Goal: Task Accomplishment & Management: Use online tool/utility

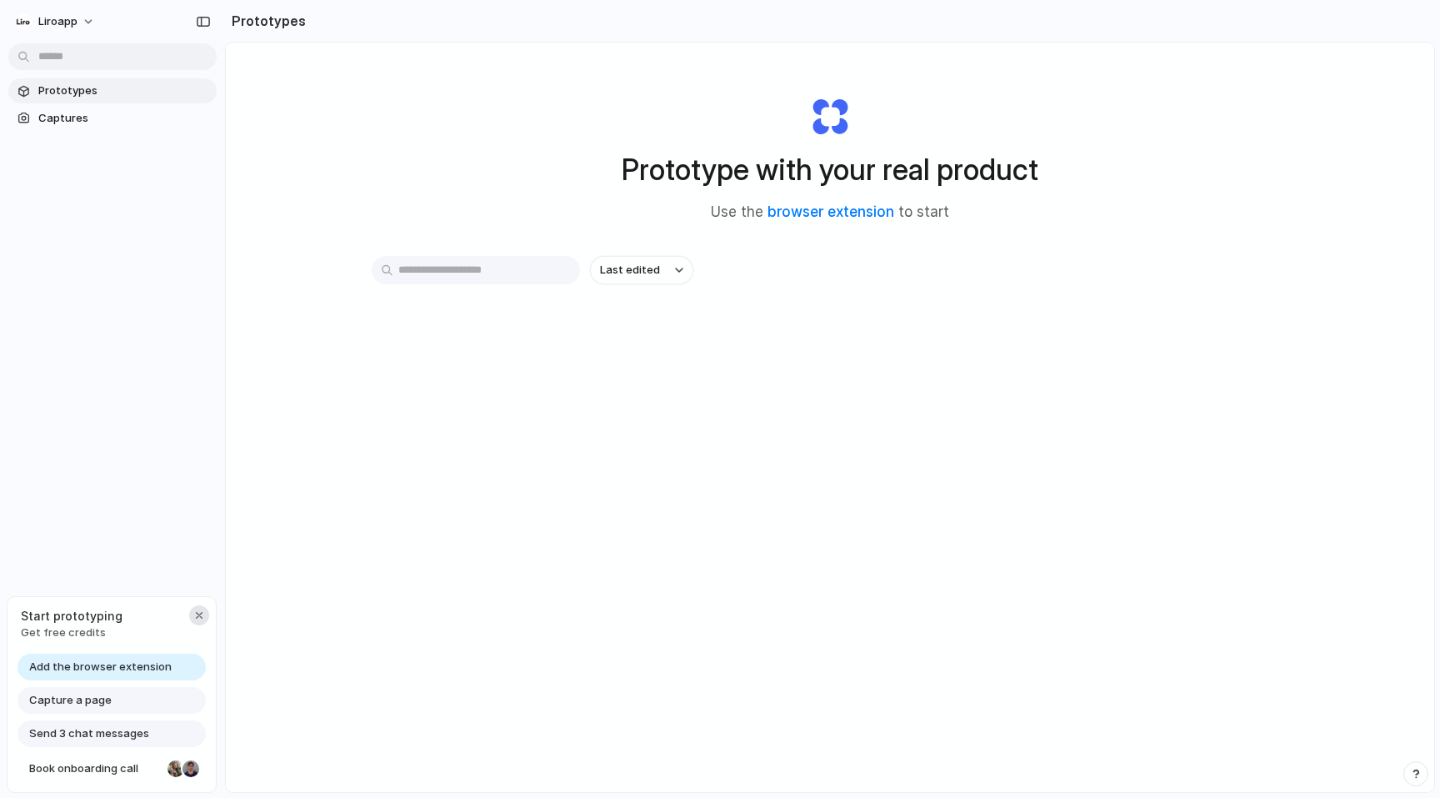
click at [197, 614] on div "button" at bounding box center [199, 614] width 13 height 13
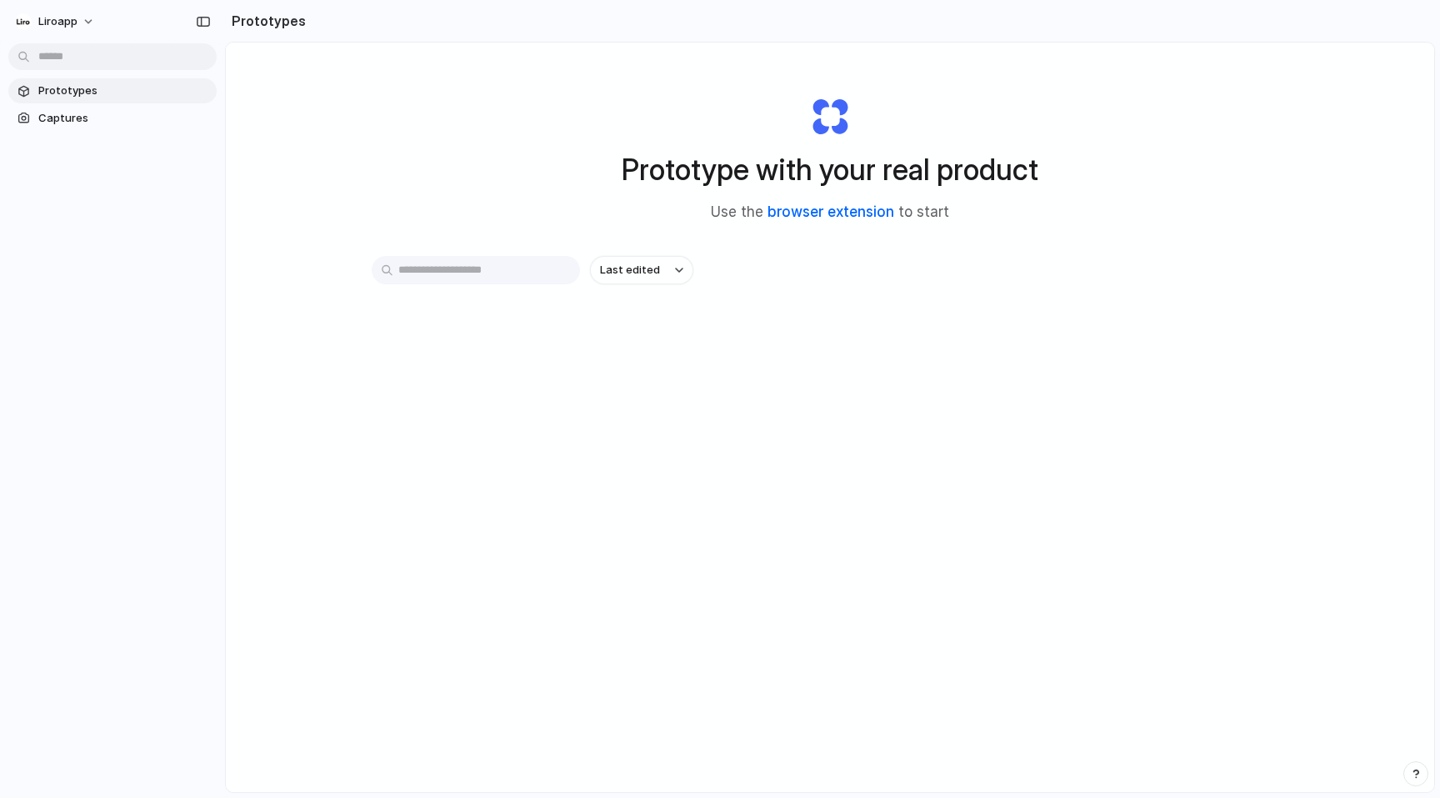
click at [806, 211] on link "browser extension" at bounding box center [831, 211] width 127 height 17
click at [63, 124] on span "Captures" at bounding box center [124, 118] width 172 height 17
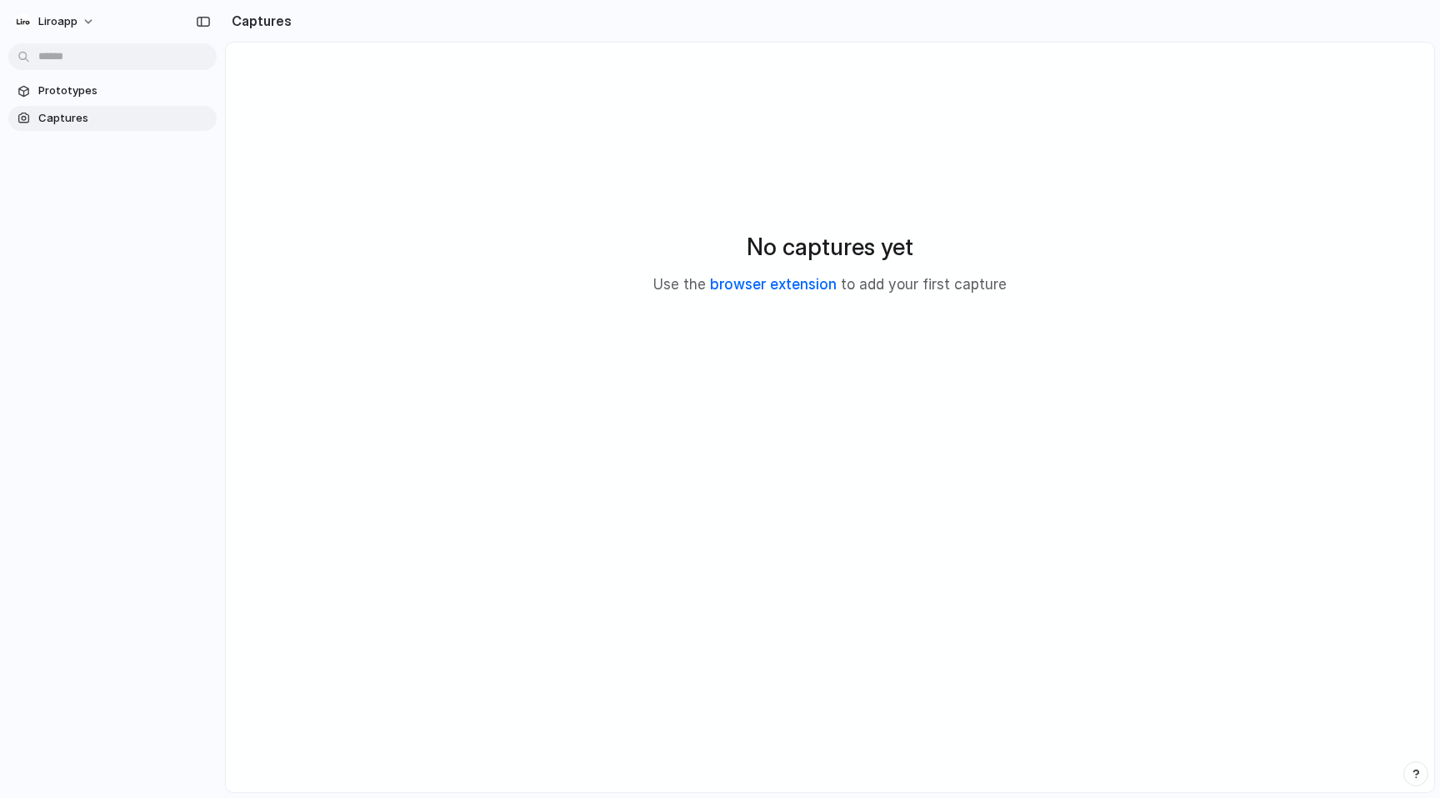
click at [743, 285] on link "browser extension" at bounding box center [773, 284] width 127 height 17
click at [77, 26] on button "liroapp" at bounding box center [55, 21] width 95 height 27
click at [63, 67] on li "Settings" at bounding box center [81, 59] width 138 height 27
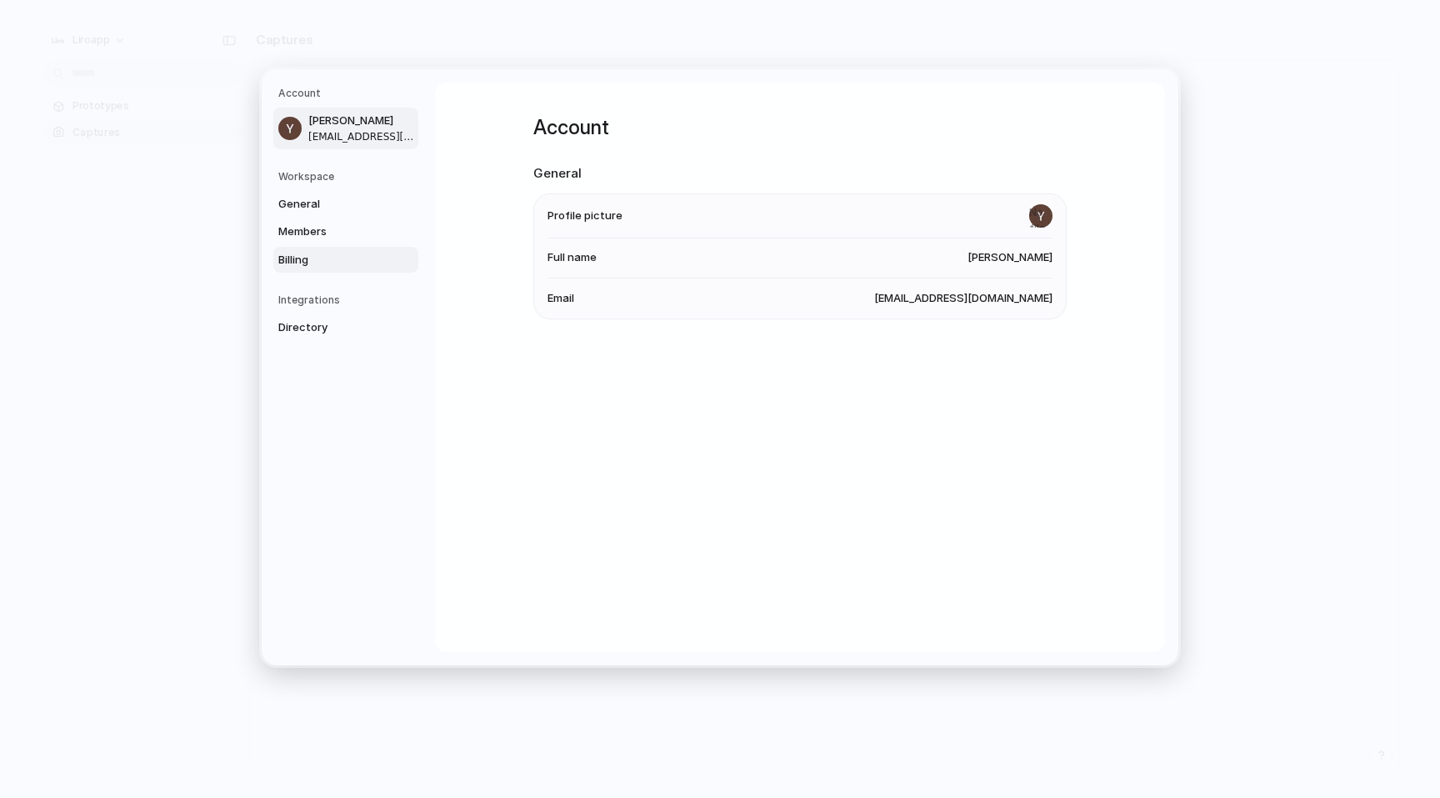
click at [309, 255] on span "Billing" at bounding box center [331, 259] width 107 height 17
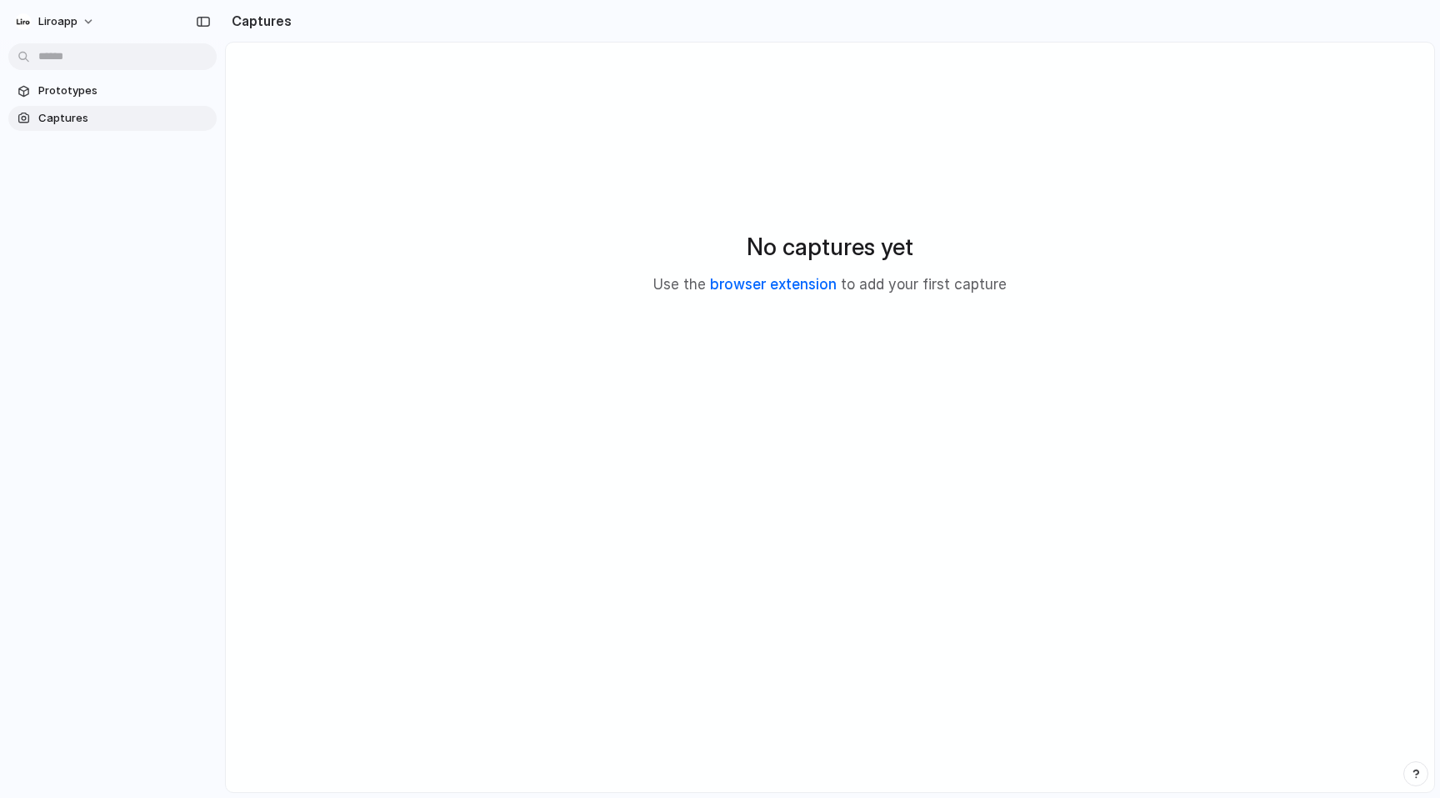
click at [784, 285] on link "browser extension" at bounding box center [773, 284] width 127 height 17
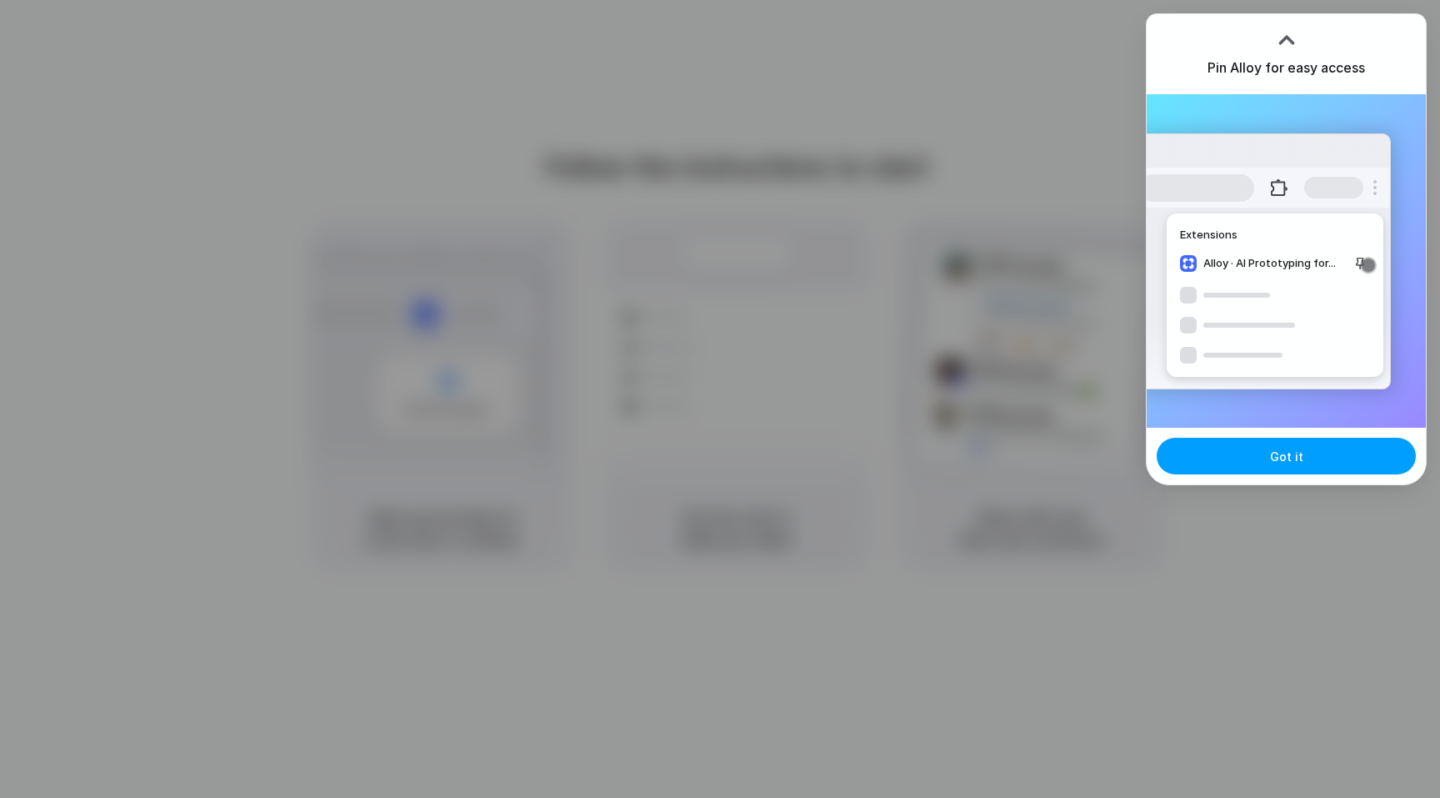
click at [1296, 458] on span "Got it" at bounding box center [1286, 457] width 33 height 18
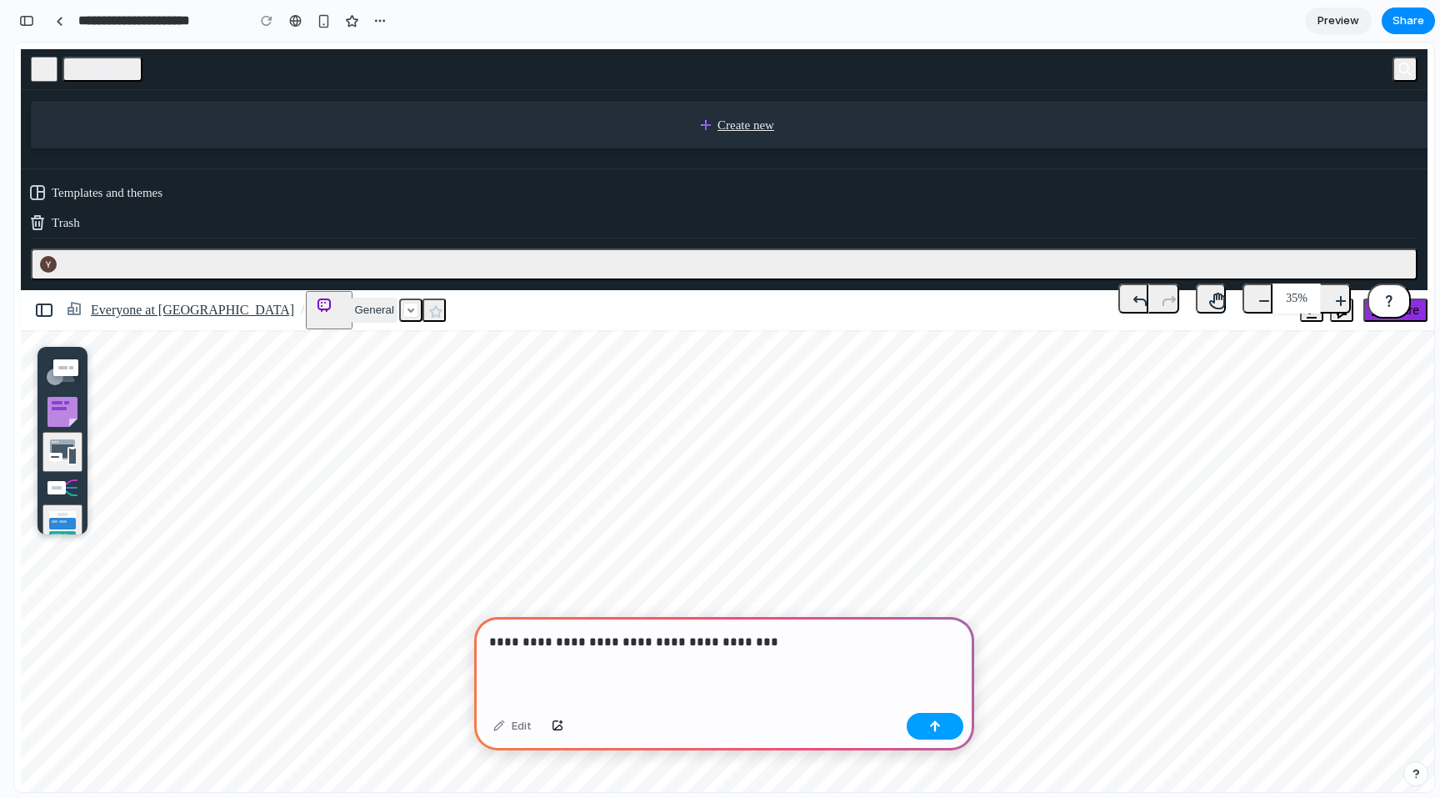
click at [926, 718] on button "button" at bounding box center [935, 726] width 57 height 27
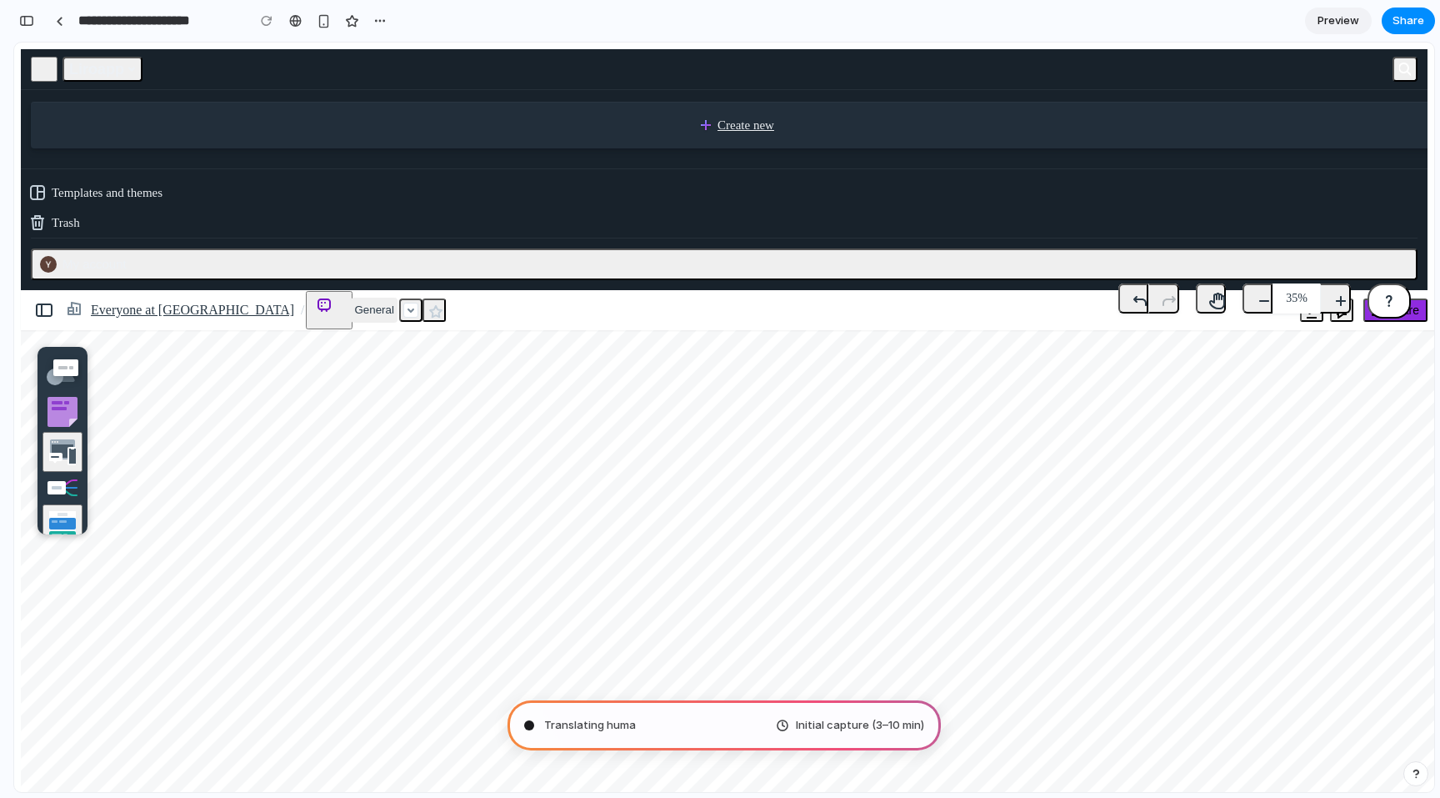
type input "**********"
